Goal: Information Seeking & Learning: Learn about a topic

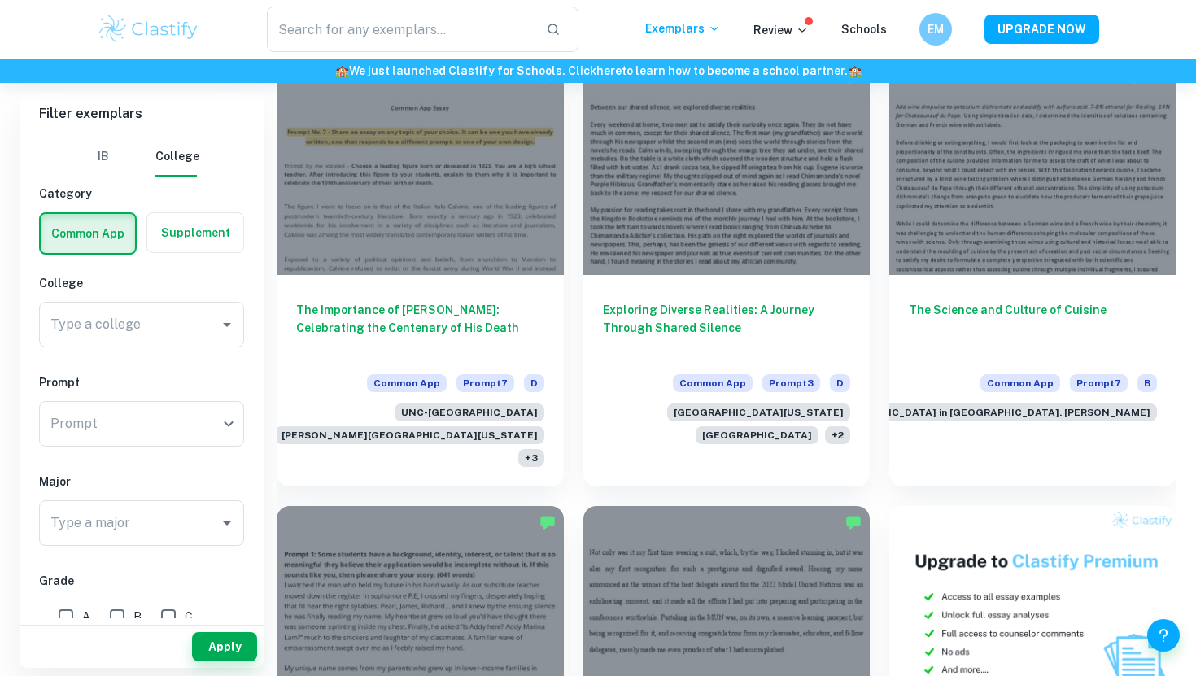
scroll to position [488, 0]
click at [202, 416] on div "​ Prompt" at bounding box center [141, 424] width 205 height 46
click at [229, 422] on div "​ Prompt" at bounding box center [141, 424] width 205 height 46
click at [238, 427] on div "​ Prompt" at bounding box center [141, 424] width 205 height 46
click at [219, 427] on div "​ Prompt" at bounding box center [141, 424] width 205 height 46
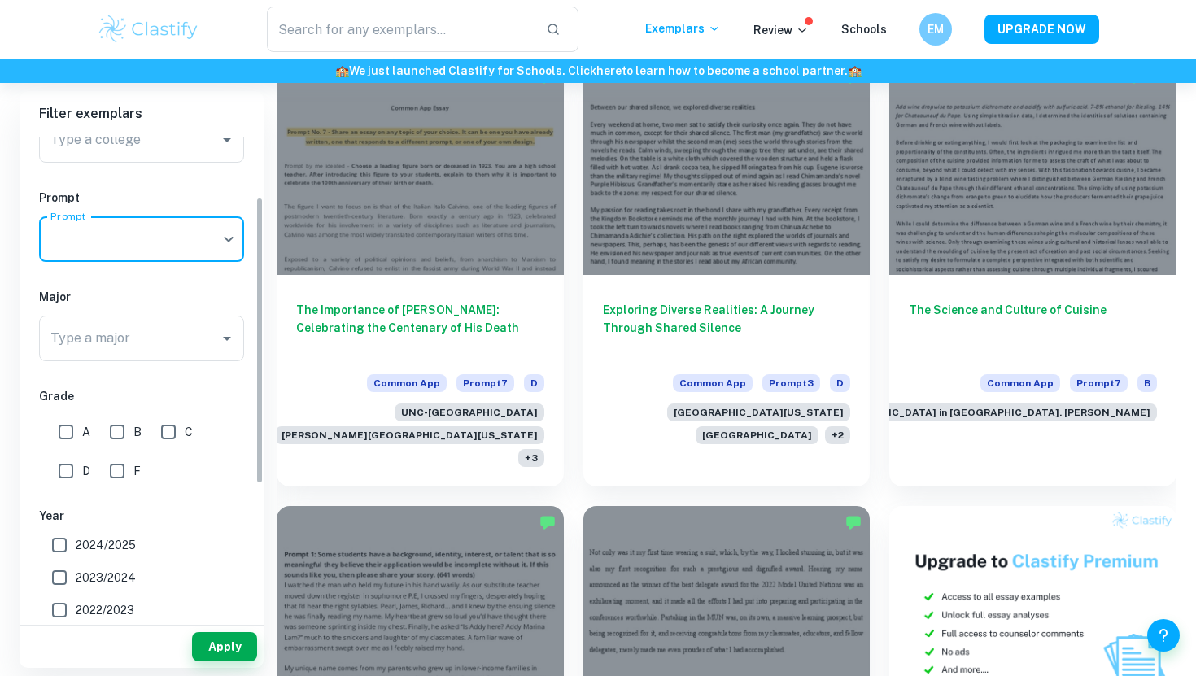
scroll to position [253, 0]
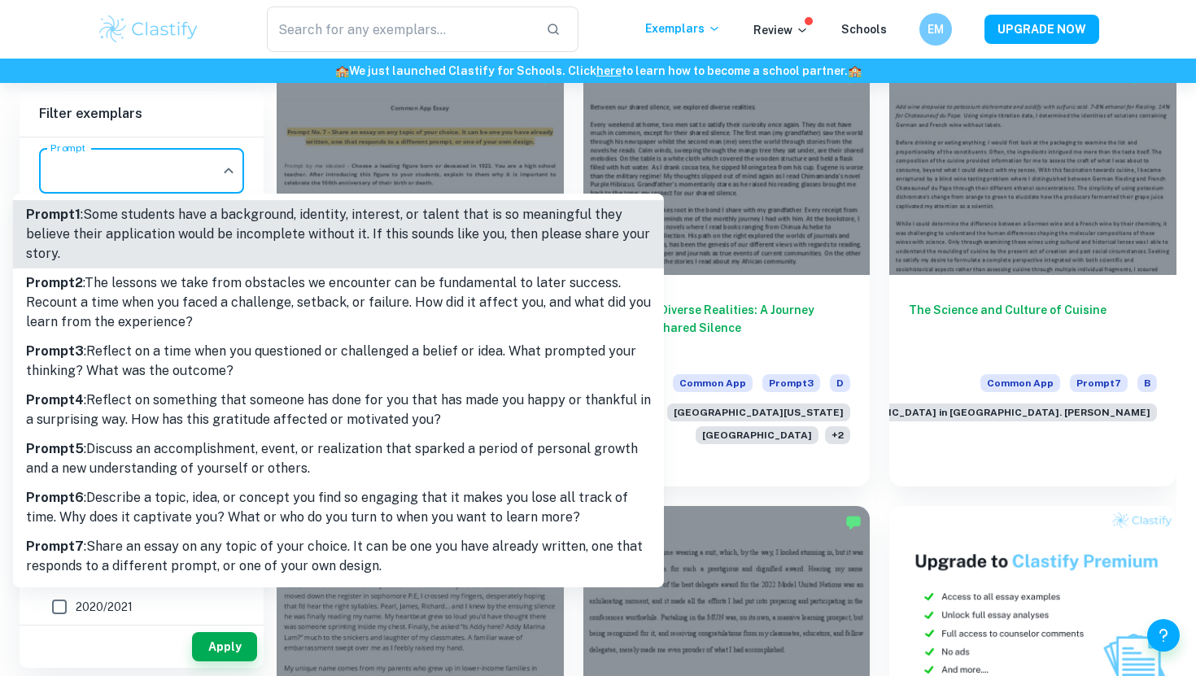
click at [214, 350] on p "Prompt 3 : Reflect on a time when you questioned or challenged a belief or idea…" at bounding box center [338, 361] width 625 height 39
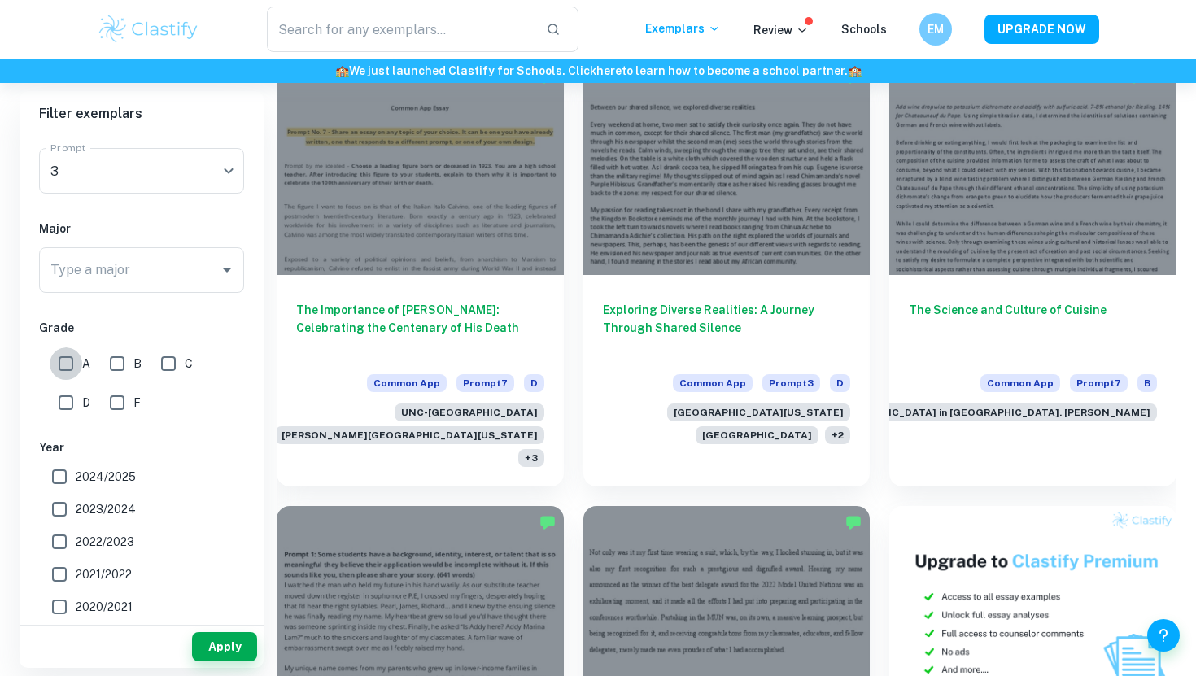
click at [65, 358] on input "A" at bounding box center [66, 363] width 33 height 33
checkbox input "true"
click at [242, 649] on button "Apply" at bounding box center [224, 646] width 65 height 29
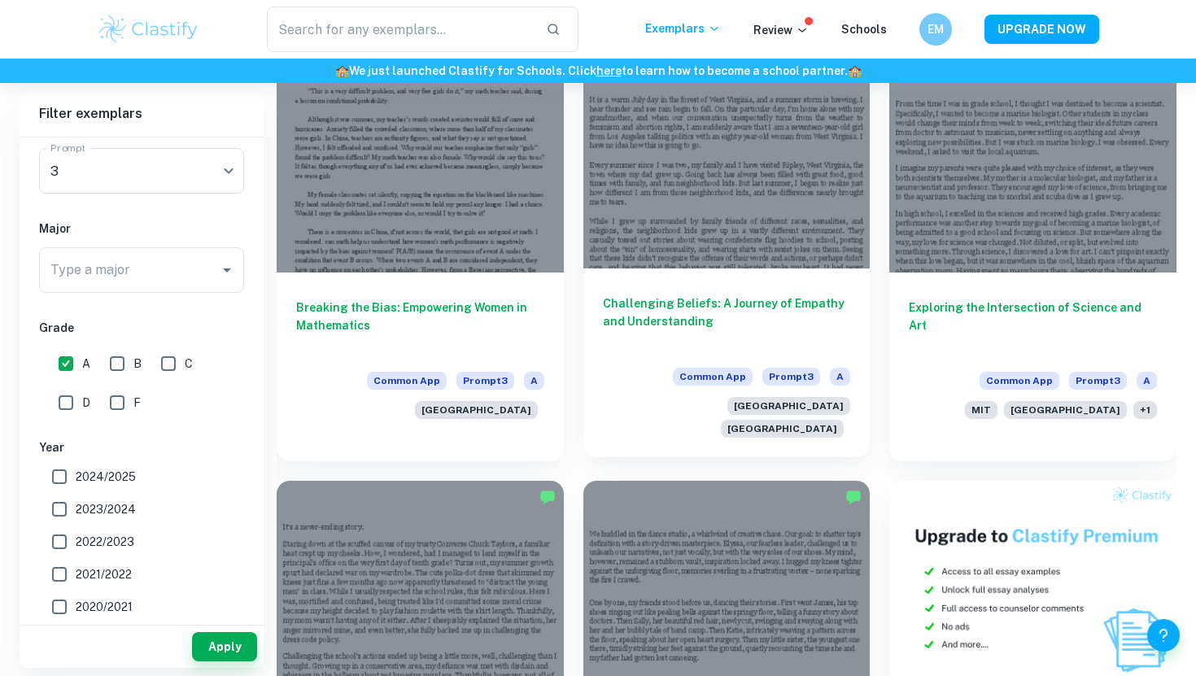
scroll to position [358, 0]
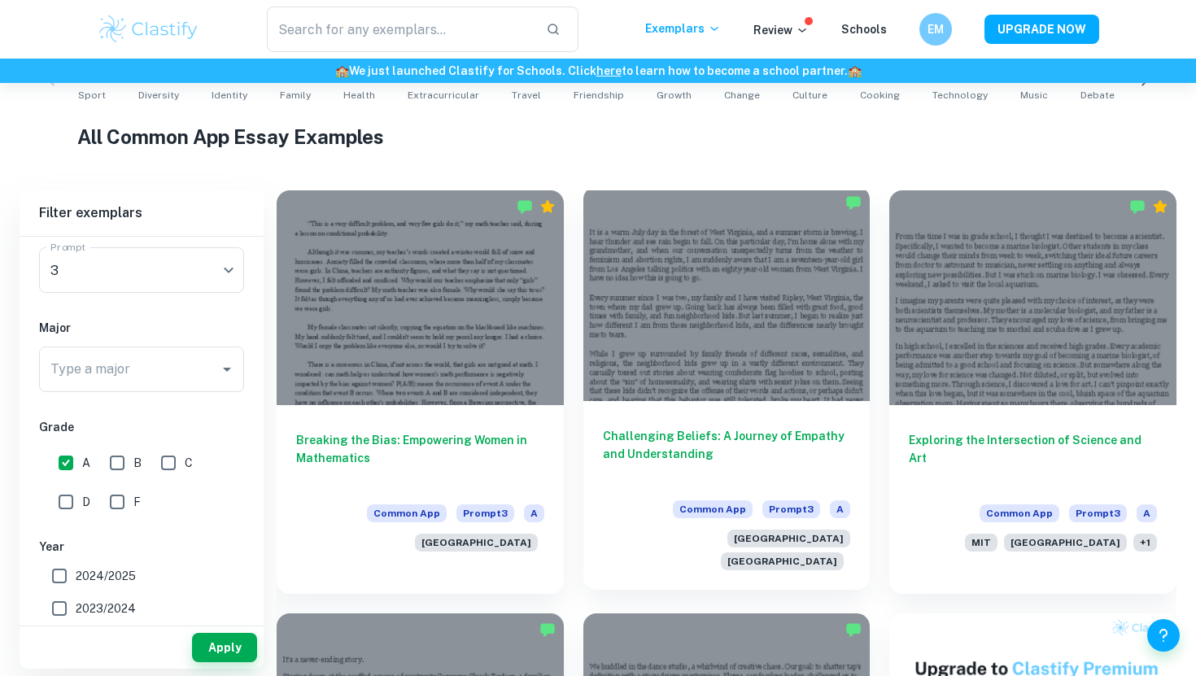
click at [760, 418] on div "Challenging Beliefs: A Journey of Empathy and Understanding Common App Prompt 3…" at bounding box center [726, 495] width 287 height 189
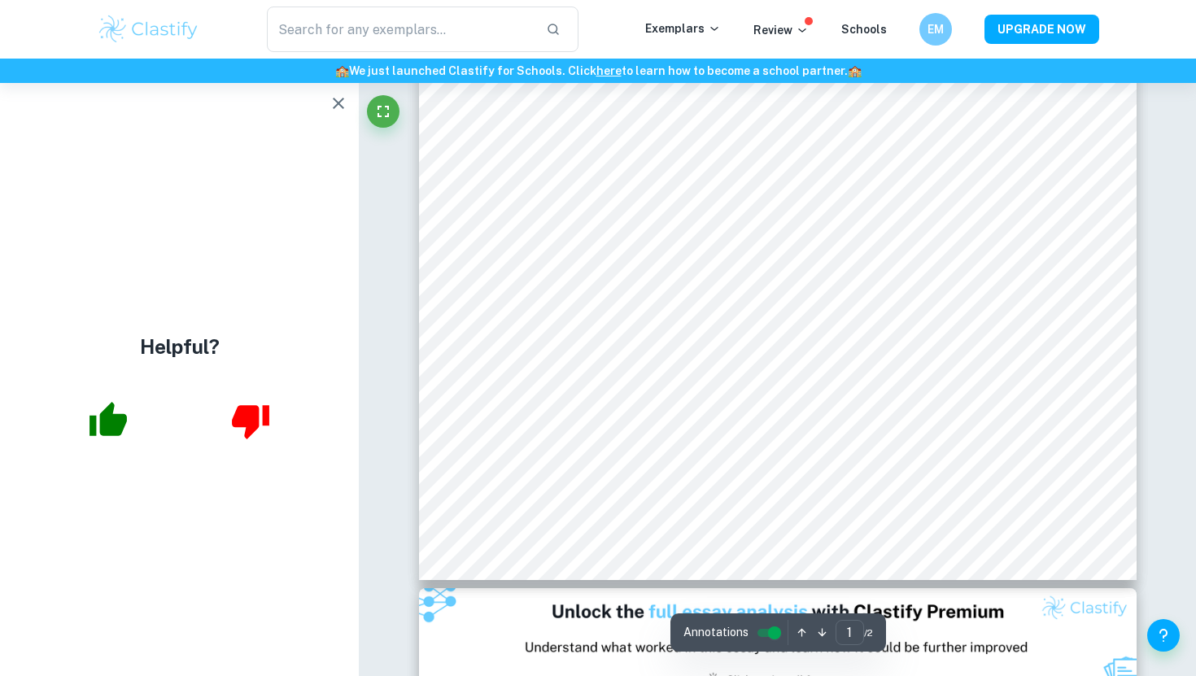
scroll to position [454, 0]
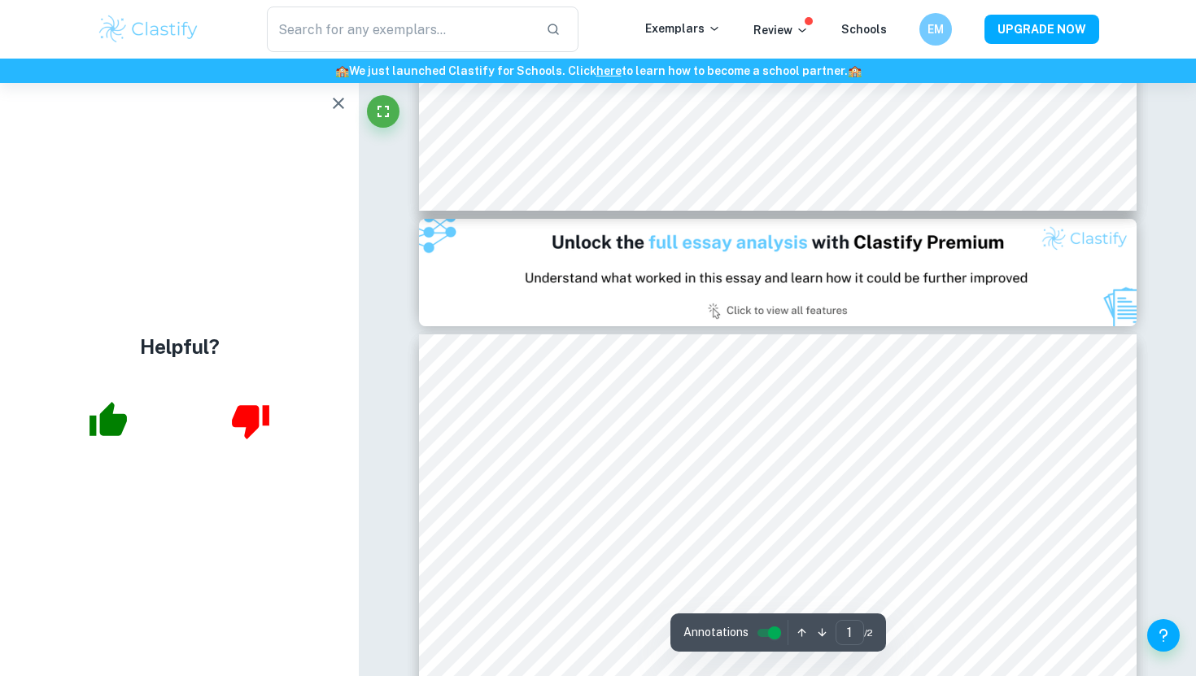
type input "2"
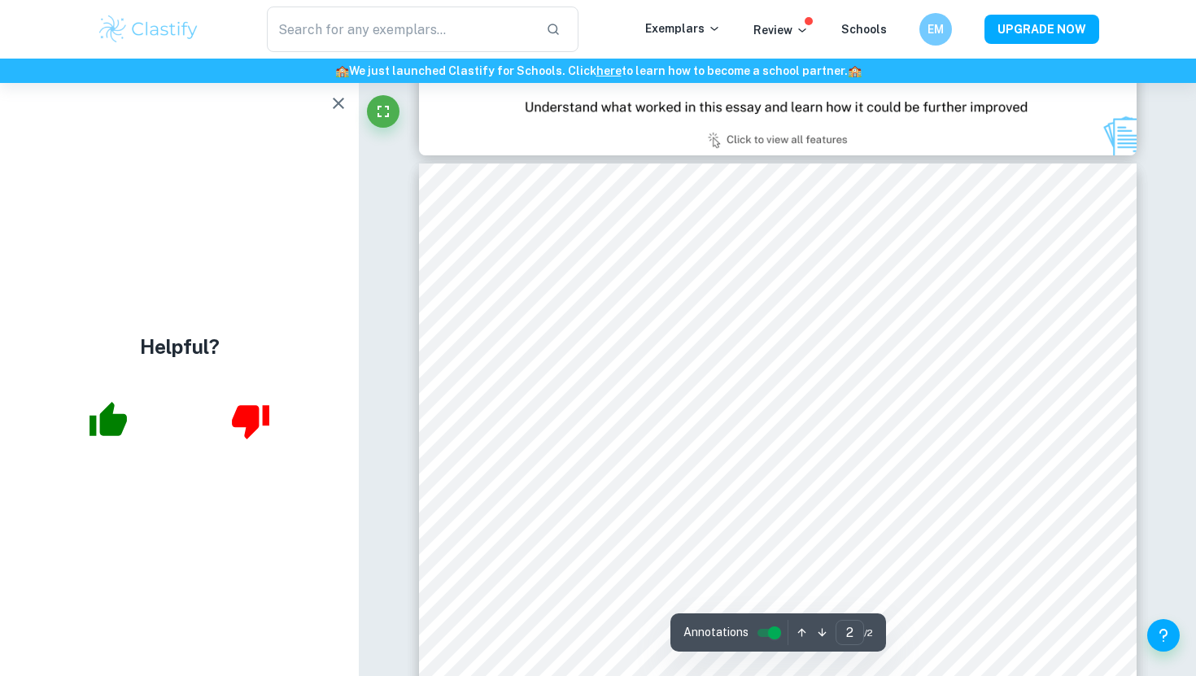
scroll to position [991, 0]
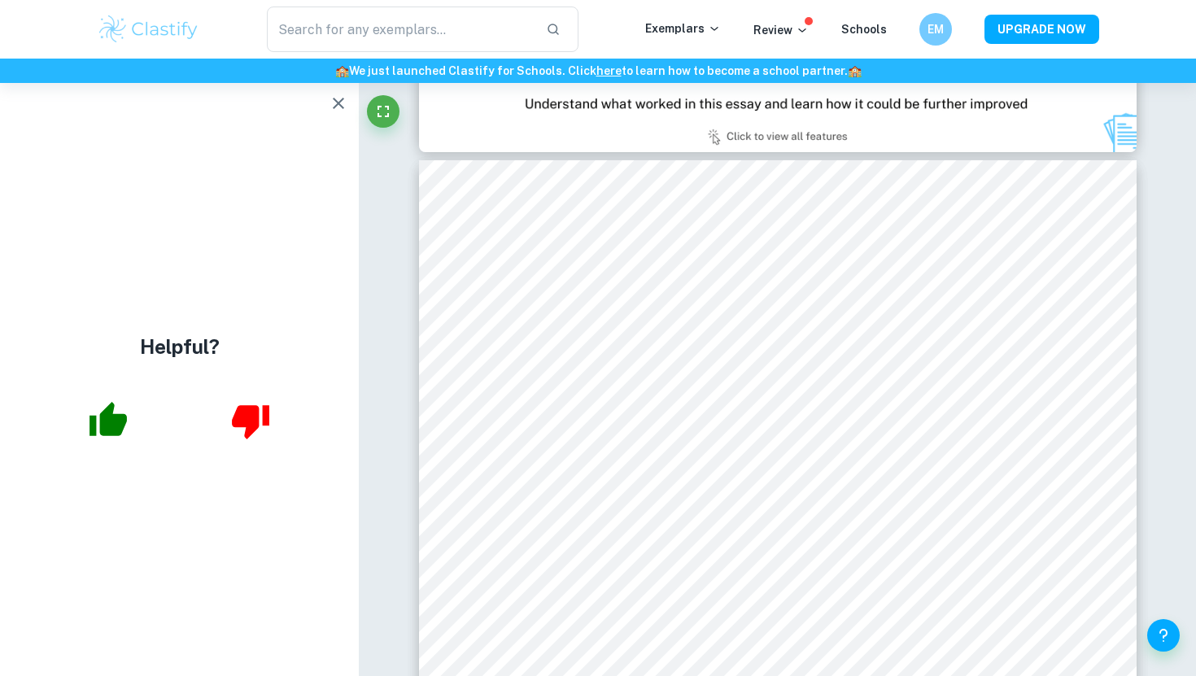
click at [344, 97] on icon "button" at bounding box center [339, 104] width 20 height 20
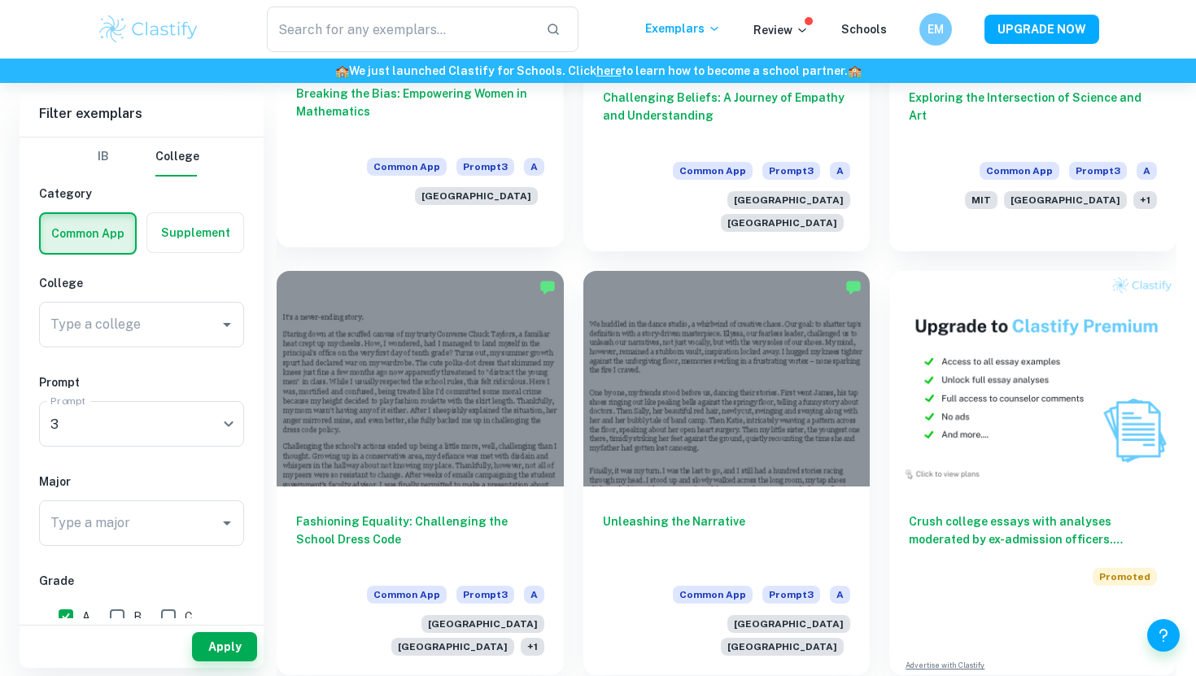
scroll to position [722, 0]
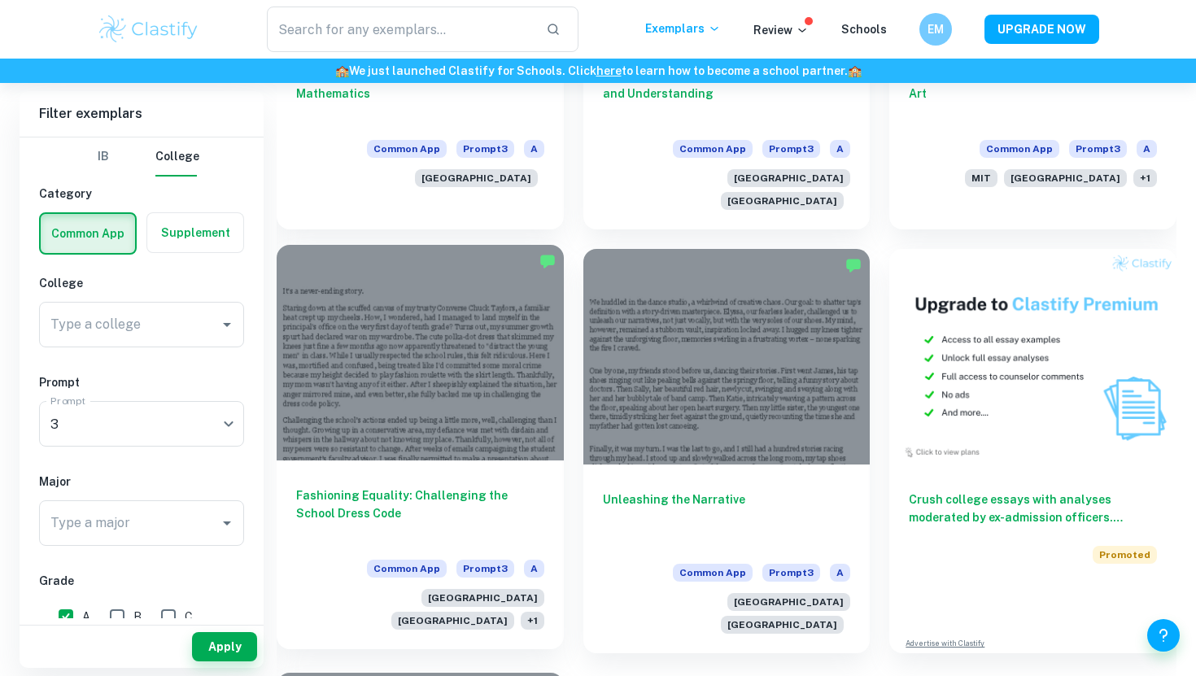
click at [532, 460] on div "Fashioning Equality: Challenging the School Dress Code Common App Prompt 3 A [G…" at bounding box center [420, 554] width 287 height 189
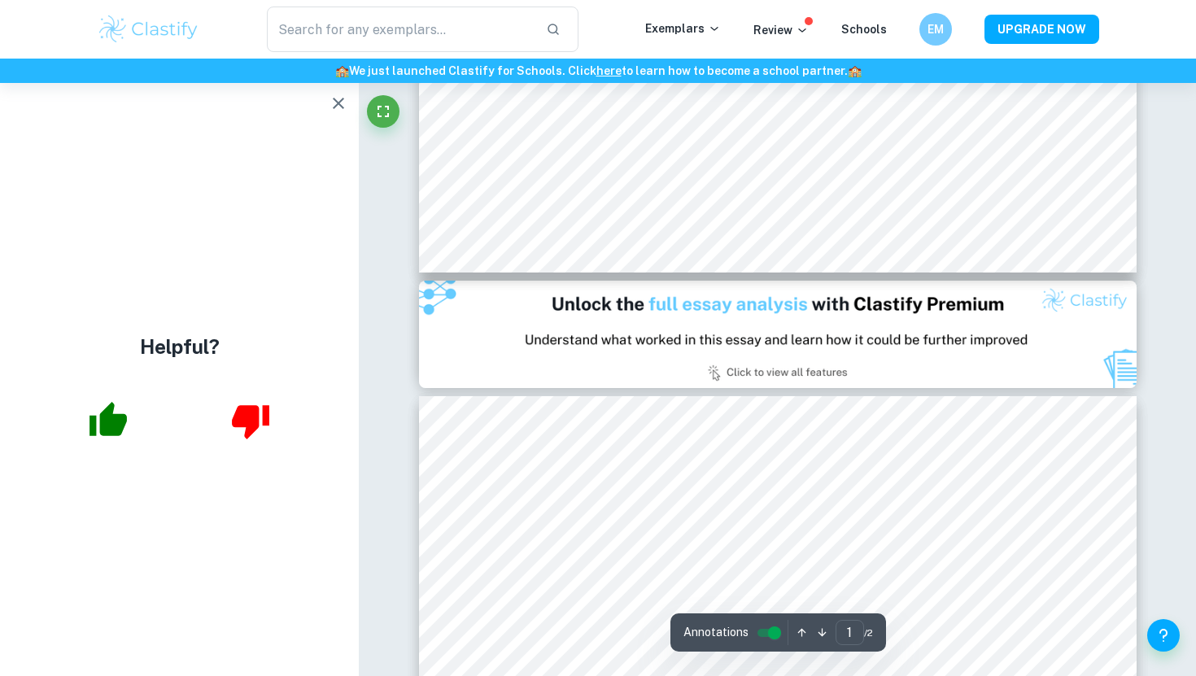
scroll to position [765, 0]
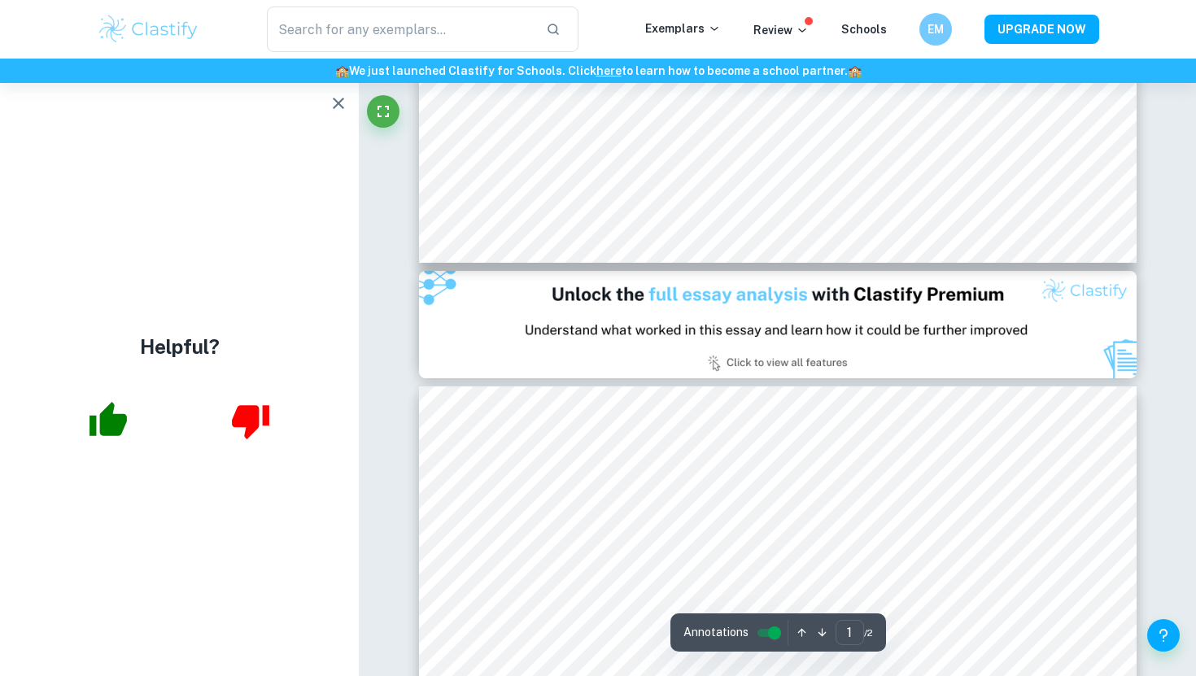
click at [342, 100] on icon "button" at bounding box center [338, 103] width 11 height 11
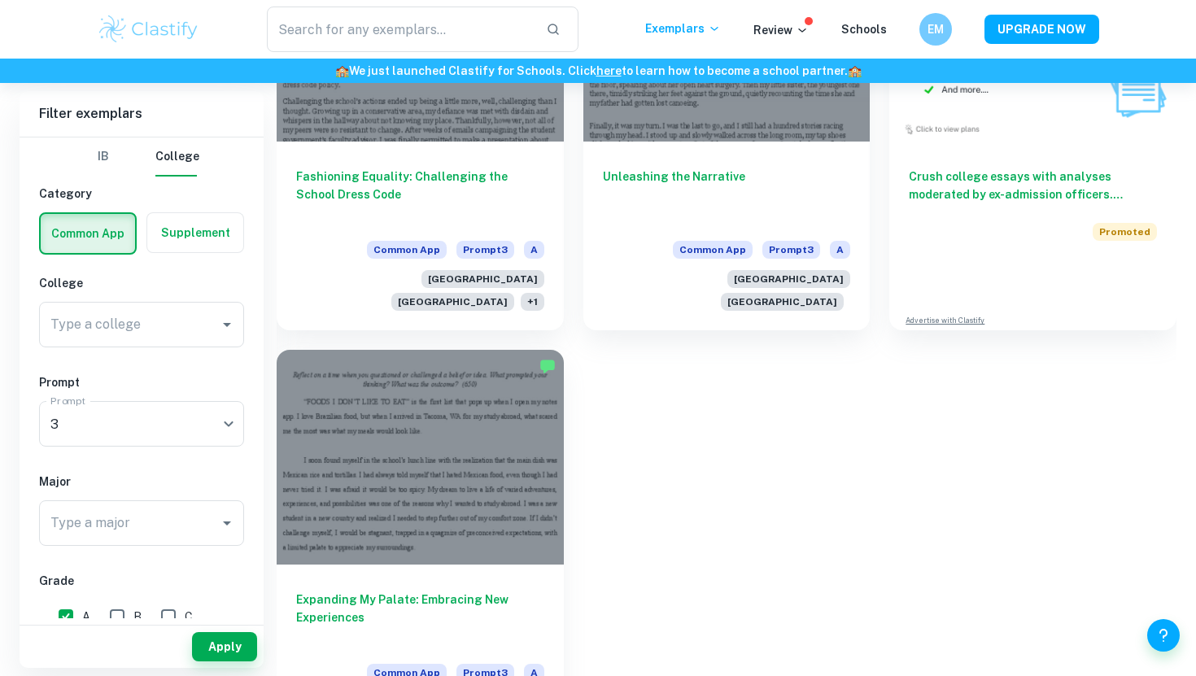
scroll to position [1054, 0]
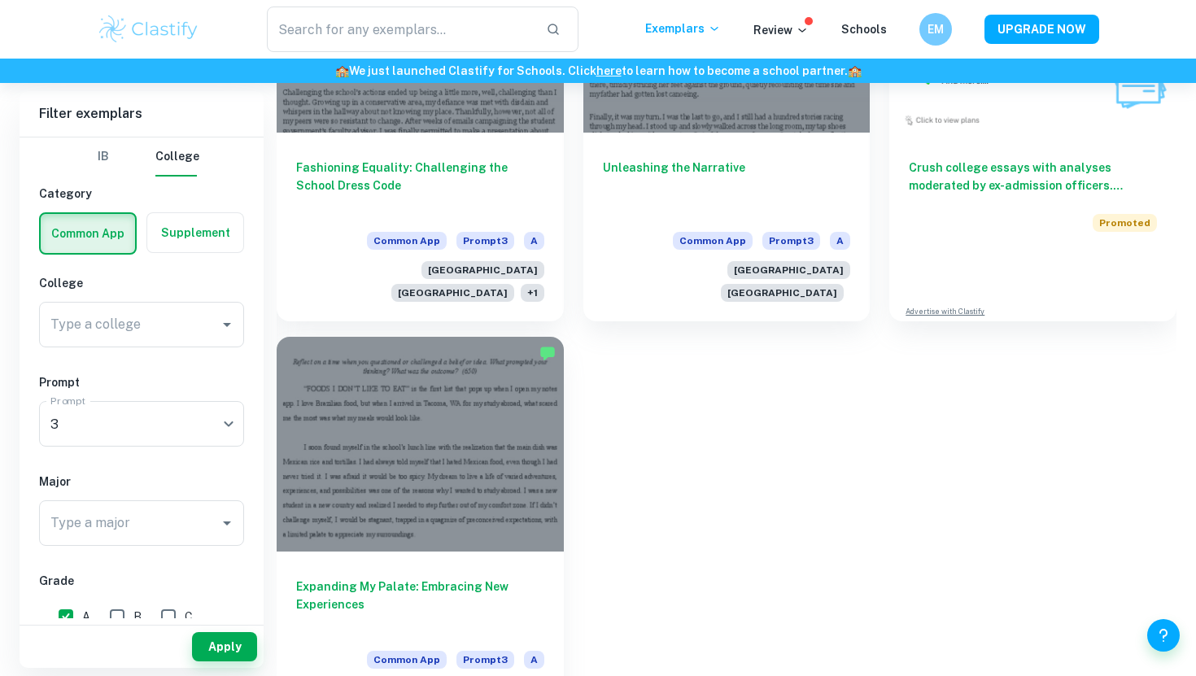
click at [469, 491] on div at bounding box center [420, 444] width 287 height 215
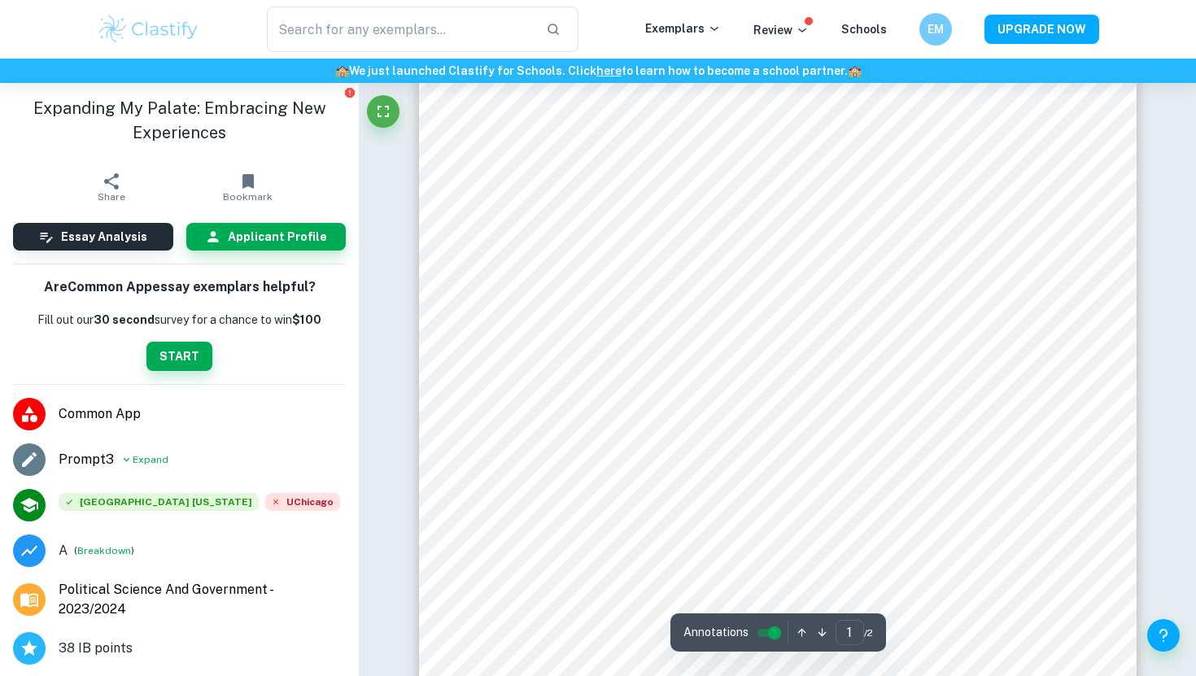
scroll to position [117, 0]
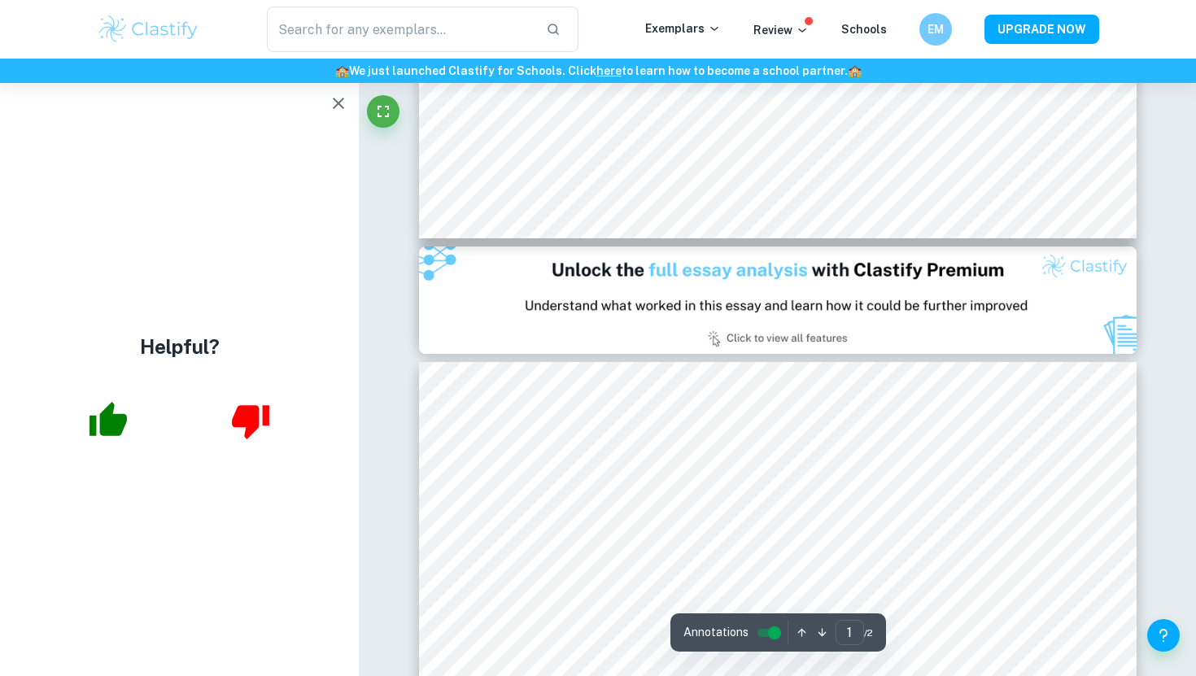
type input "2"
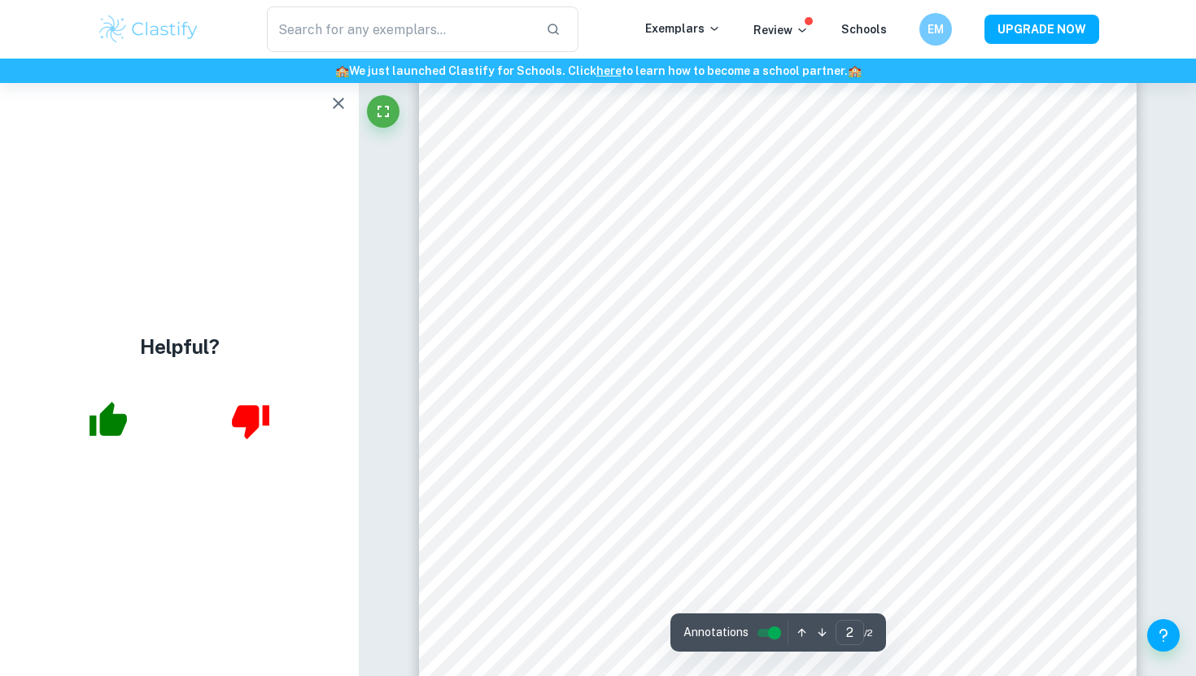
scroll to position [1419, 0]
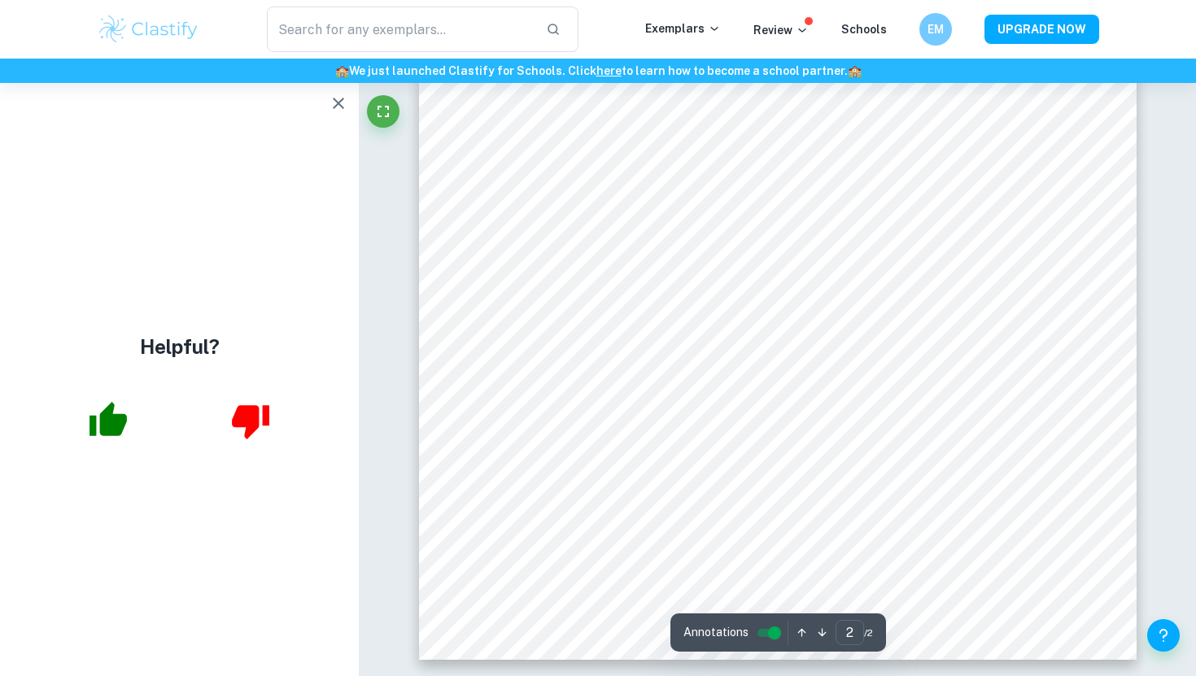
click at [344, 106] on icon "button" at bounding box center [339, 104] width 20 height 20
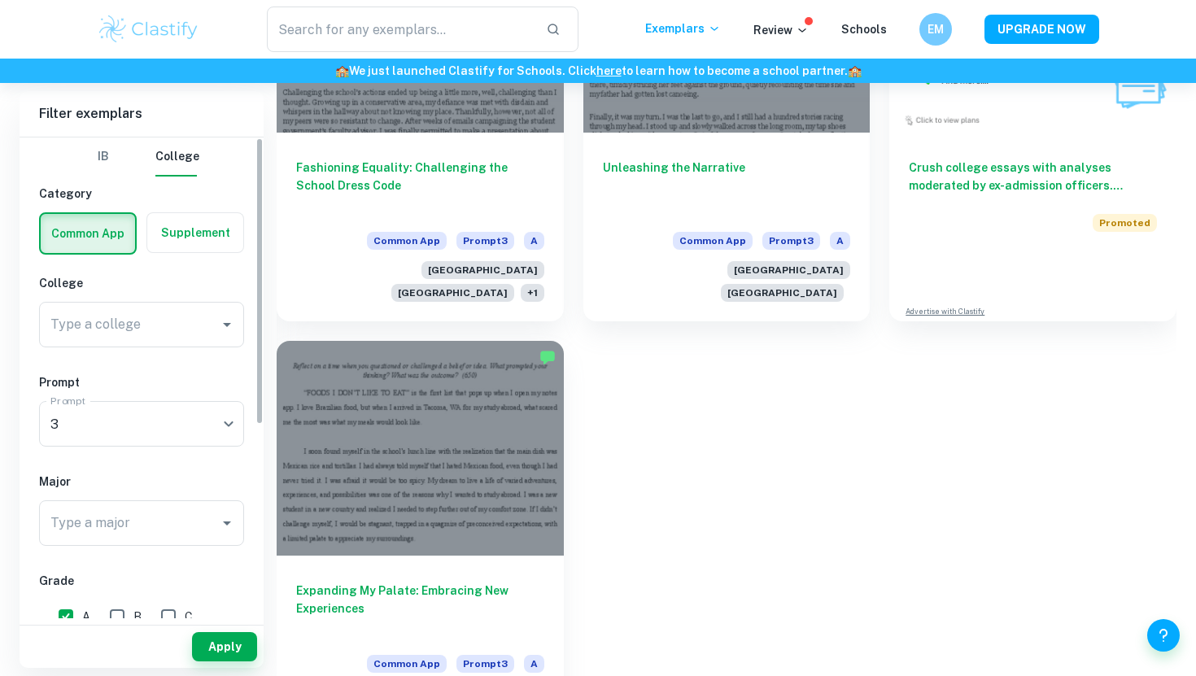
scroll to position [1031, 0]
